Goal: Information Seeking & Learning: Learn about a topic

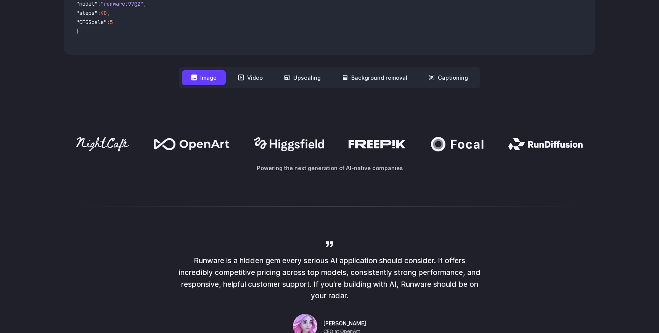
scroll to position [368, 0]
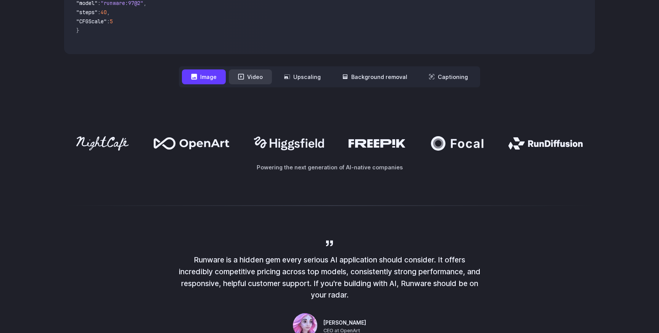
click at [263, 76] on button "Video" at bounding box center [250, 76] width 43 height 15
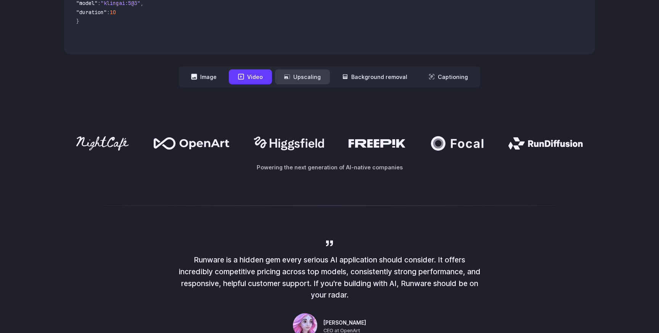
click at [301, 76] on button "Upscaling" at bounding box center [302, 76] width 55 height 15
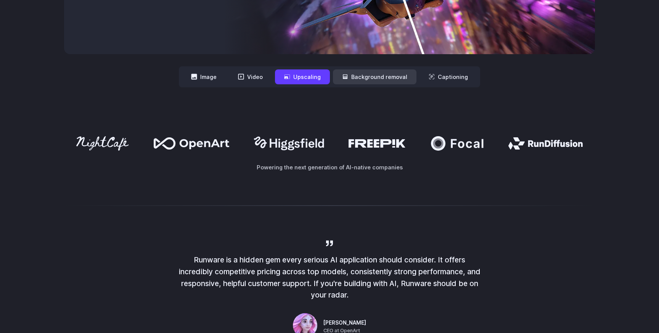
click at [347, 74] on icon at bounding box center [345, 77] width 6 height 6
click at [352, 80] on button "Background removal" at bounding box center [375, 76] width 84 height 15
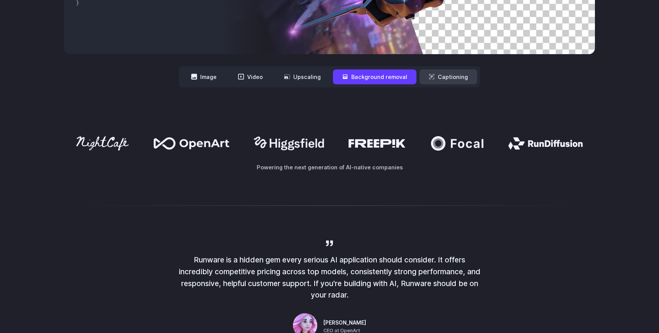
click at [426, 76] on button "Captioning" at bounding box center [449, 76] width 58 height 15
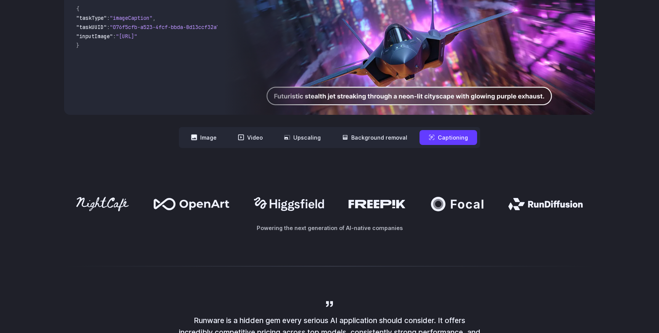
scroll to position [309, 0]
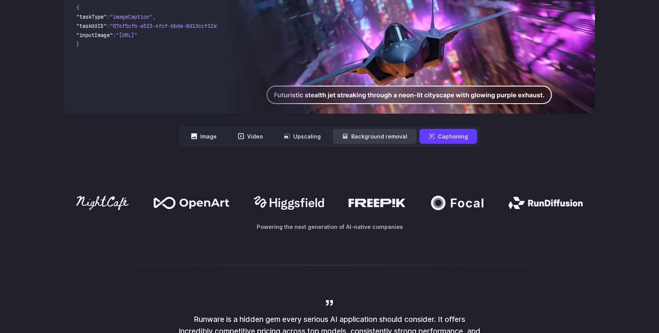
click at [369, 133] on button "Background removal" at bounding box center [375, 136] width 84 height 15
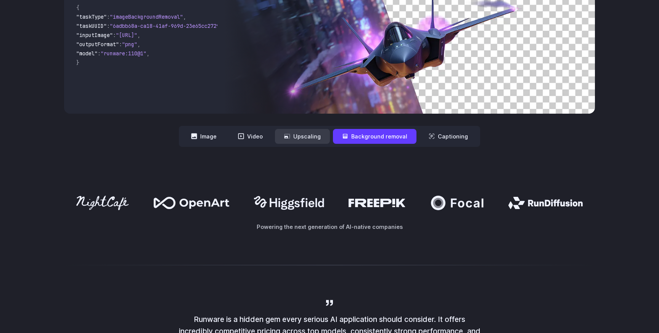
click at [309, 137] on button "Upscaling" at bounding box center [302, 136] width 55 height 15
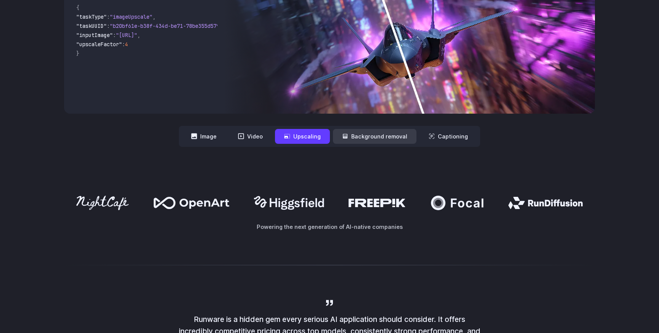
click at [356, 140] on button "Background removal" at bounding box center [375, 136] width 84 height 15
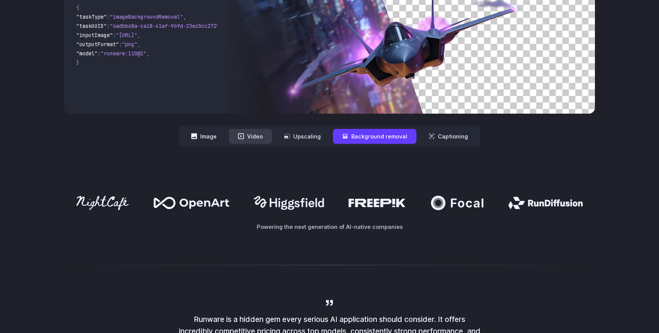
click at [248, 136] on button "Video" at bounding box center [250, 136] width 43 height 15
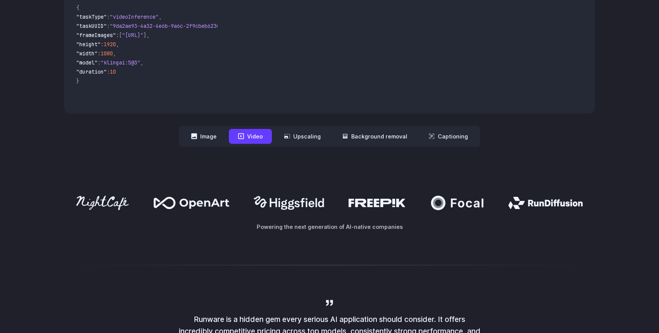
click at [193, 146] on nav "**********" at bounding box center [329, 136] width 301 height 21
click at [212, 140] on button "Image" at bounding box center [204, 136] width 44 height 15
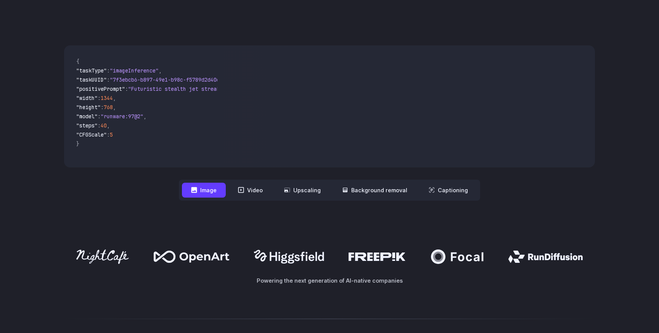
scroll to position [255, 0]
click at [249, 195] on button "Video" at bounding box center [250, 190] width 43 height 15
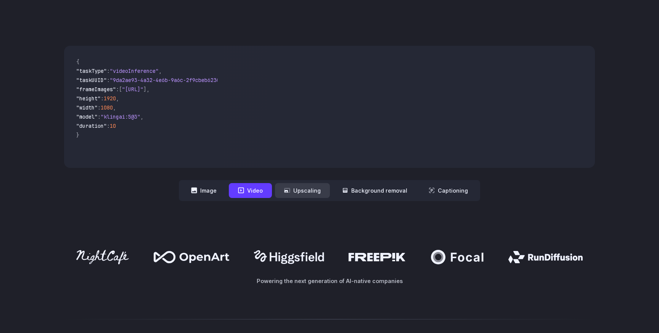
click at [307, 189] on button "Upscaling" at bounding box center [302, 190] width 55 height 15
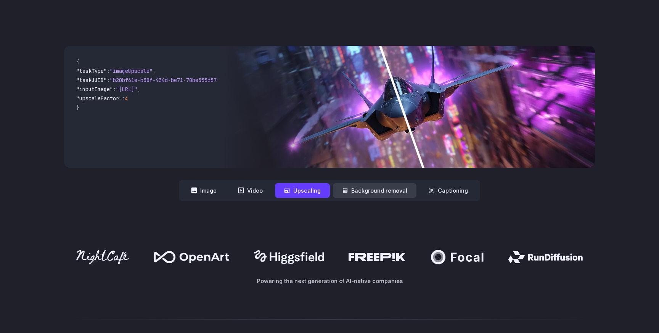
click at [371, 188] on button "Background removal" at bounding box center [375, 190] width 84 height 15
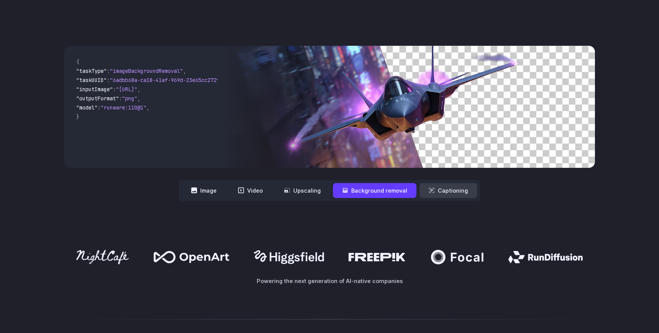
click at [425, 195] on button "Captioning" at bounding box center [449, 190] width 58 height 15
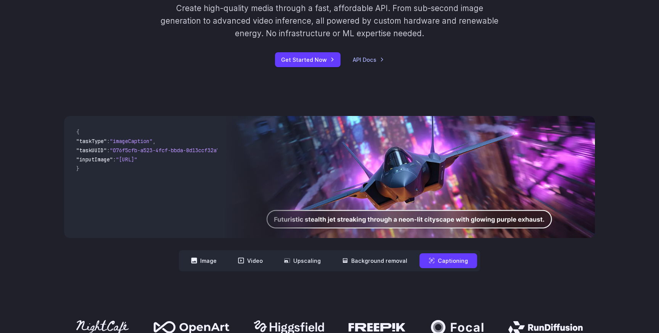
scroll to position [0, 0]
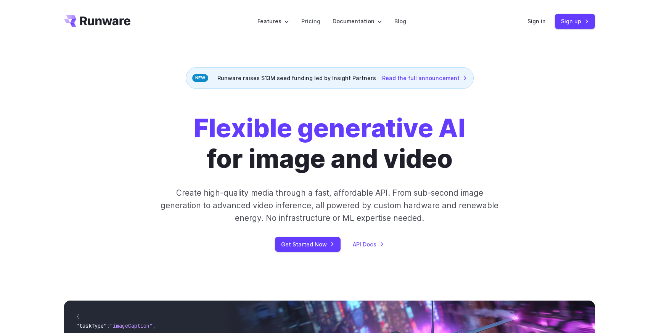
click at [302, 78] on div "Runware raises $13M seed funding led by Insight Partners Read the full announce…" at bounding box center [330, 78] width 288 height 22
click at [402, 80] on link "Read the full announcement" at bounding box center [424, 78] width 85 height 9
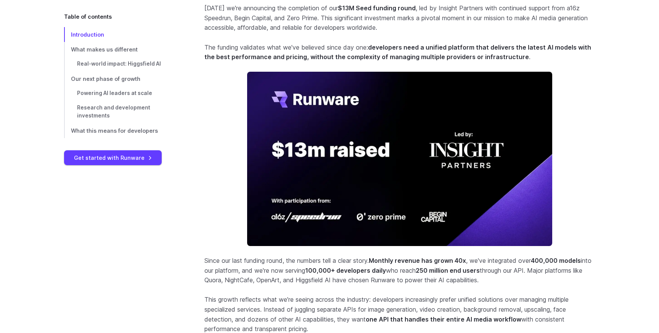
scroll to position [292, 0]
